Goal: Information Seeking & Learning: Learn about a topic

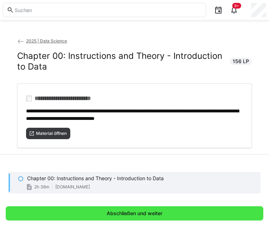
click at [133, 214] on span "Abschließen und weiter" at bounding box center [135, 213] width 58 height 7
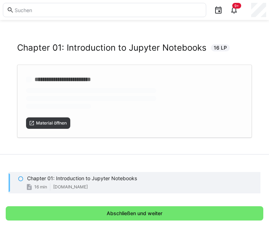
scroll to position [14, 0]
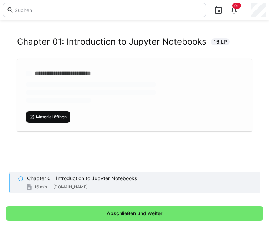
click at [62, 119] on span "Material öffnen" at bounding box center [51, 117] width 32 height 6
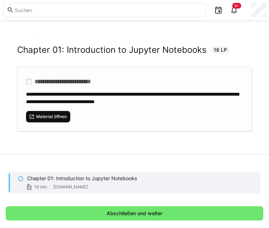
scroll to position [5, 0]
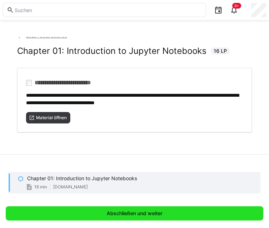
click at [115, 210] on span "Abschließen und weiter" at bounding box center [135, 213] width 58 height 7
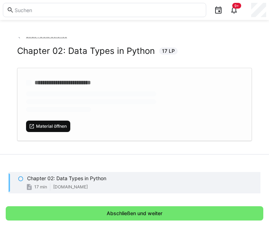
click at [61, 126] on span "Material öffnen" at bounding box center [51, 126] width 32 height 6
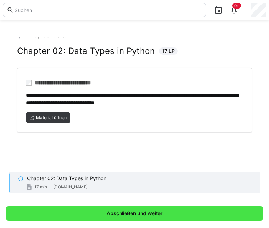
click at [107, 215] on span "Abschließen und weiter" at bounding box center [135, 213] width 58 height 7
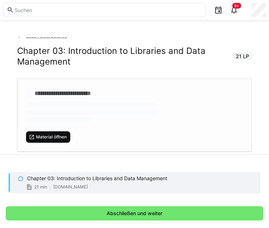
click at [62, 139] on span "Material öffnen" at bounding box center [51, 137] width 32 height 6
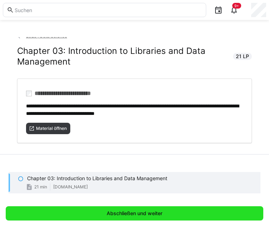
click at [91, 209] on span "Abschließen und weiter" at bounding box center [135, 213] width 258 height 14
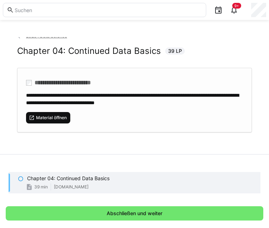
click at [65, 113] on span "Material öffnen" at bounding box center [48, 117] width 44 height 11
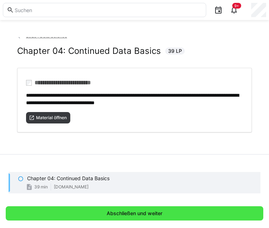
click at [97, 211] on span "Abschließen und weiter" at bounding box center [135, 213] width 258 height 14
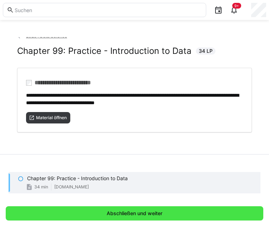
click at [138, 208] on span "Abschließen und weiter" at bounding box center [135, 213] width 258 height 14
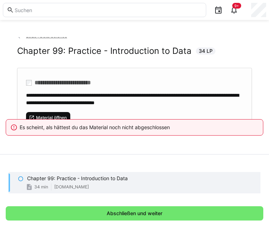
click at [56, 113] on span "Material öffnen" at bounding box center [48, 117] width 44 height 11
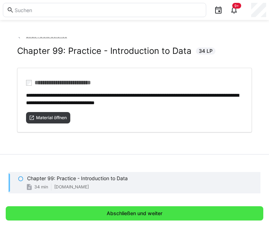
click at [138, 214] on span "Abschließen und weiter" at bounding box center [135, 213] width 58 height 7
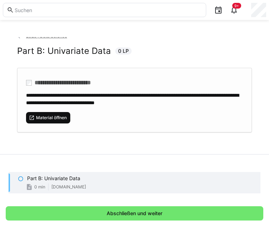
click at [54, 117] on span "Material öffnen" at bounding box center [51, 118] width 32 height 6
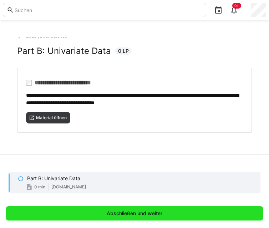
click at [128, 210] on span "Abschließen und weiter" at bounding box center [135, 213] width 58 height 7
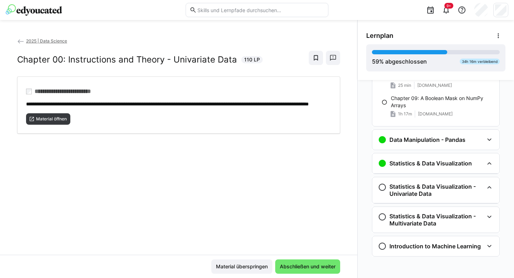
scroll to position [362, 0]
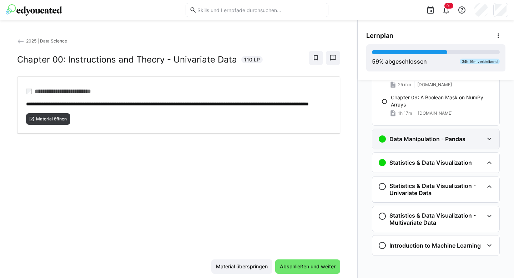
click at [269, 143] on div "Data Manipulation - Pandas" at bounding box center [435, 139] width 127 height 20
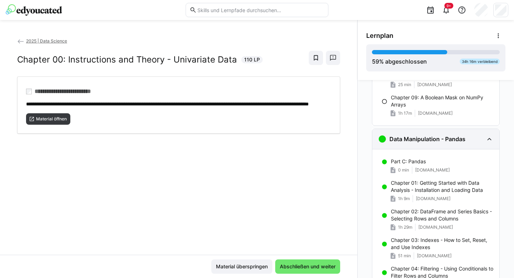
click at [269, 143] on div "Data Manipulation - Pandas" at bounding box center [435, 139] width 127 height 20
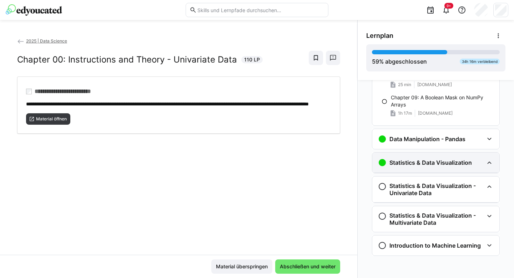
click at [269, 159] on div "Statistics & Data Visualization" at bounding box center [431, 162] width 106 height 9
click at [269, 164] on eds-icon at bounding box center [489, 162] width 9 height 9
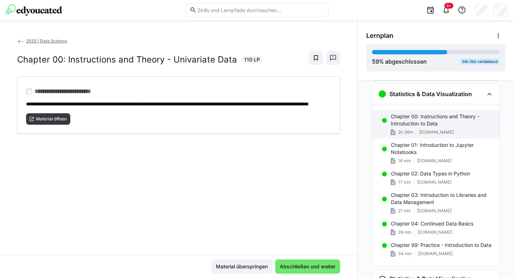
scroll to position [432, 0]
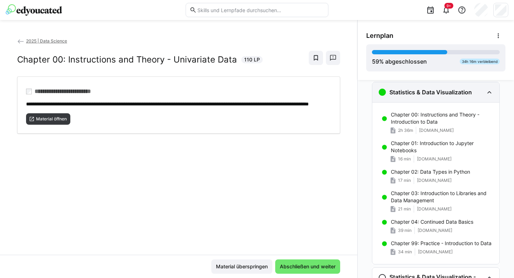
click at [269, 96] on div "Statistics & Data Visualization" at bounding box center [435, 92] width 127 height 20
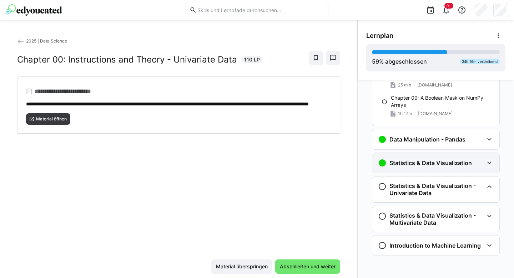
scroll to position [362, 0]
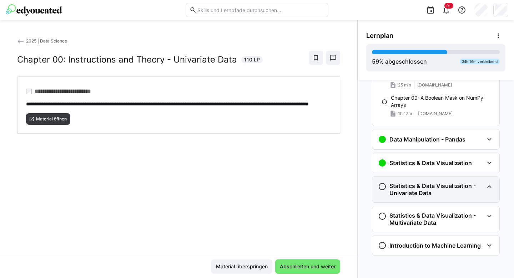
click at [269, 186] on h3 "Statistics & Data Visualization - Univariate Data" at bounding box center [436, 189] width 94 height 14
click at [269, 184] on h3 "Statistics & Data Visualization - Univariate Data" at bounding box center [436, 189] width 94 height 14
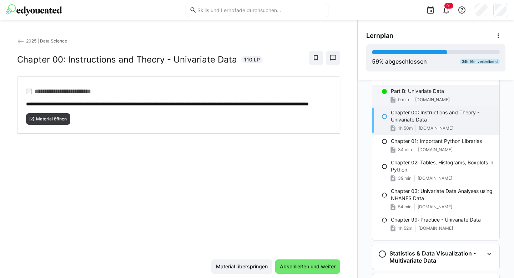
scroll to position [489, 0]
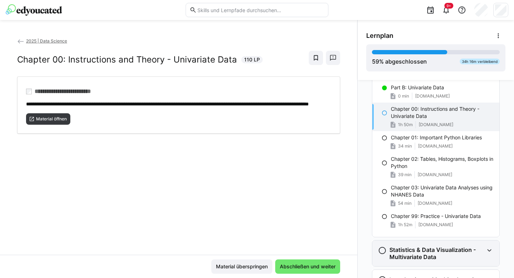
click at [269, 228] on h3 "Statistics & Data Visualization - Multivariate Data" at bounding box center [436, 253] width 94 height 14
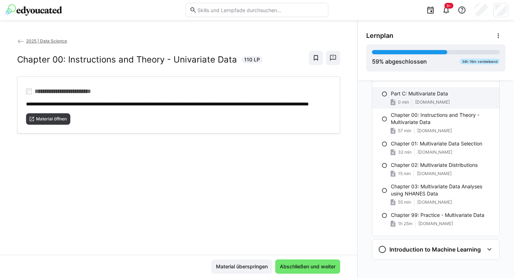
click at [269, 102] on span "[DOMAIN_NAME]" at bounding box center [432, 102] width 35 height 6
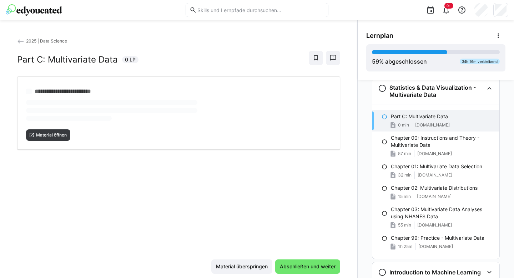
scroll to position [649, 0]
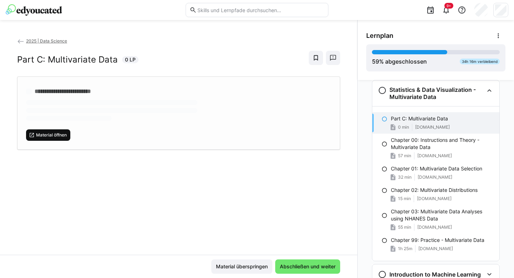
click at [48, 136] on span "Material öffnen" at bounding box center [51, 135] width 32 height 6
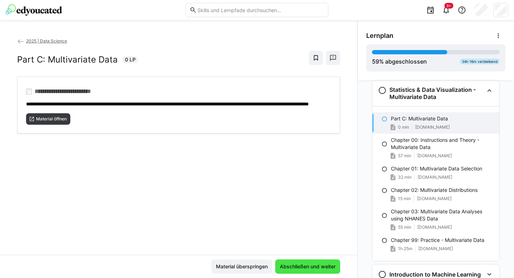
click at [269, 228] on span "Abschließen und weiter" at bounding box center [308, 266] width 58 height 7
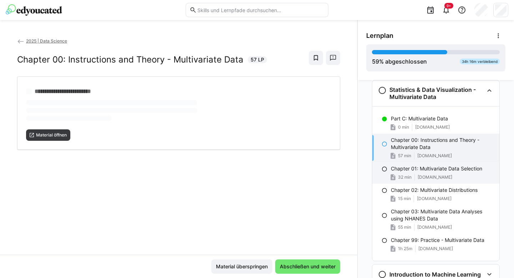
scroll to position [678, 0]
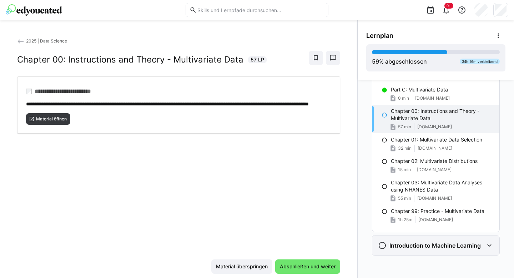
click at [269, 228] on h3 "Introduction to Machine Learning" at bounding box center [434, 245] width 91 height 7
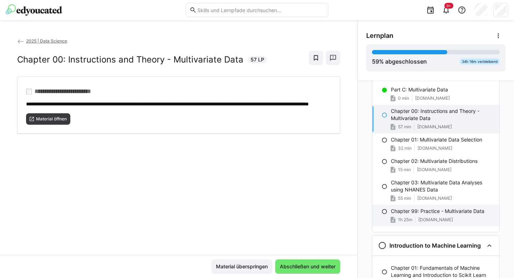
scroll to position [761, 0]
